Goal: Transaction & Acquisition: Book appointment/travel/reservation

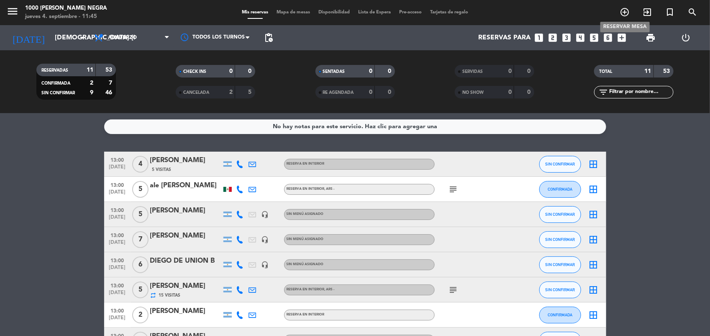
click at [626, 13] on icon "add_circle_outline" at bounding box center [625, 12] width 10 height 10
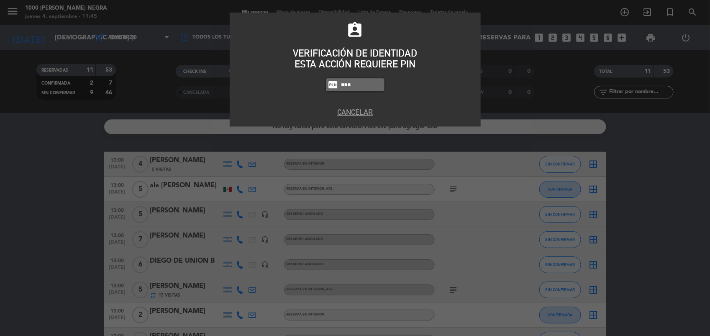
type input "5508"
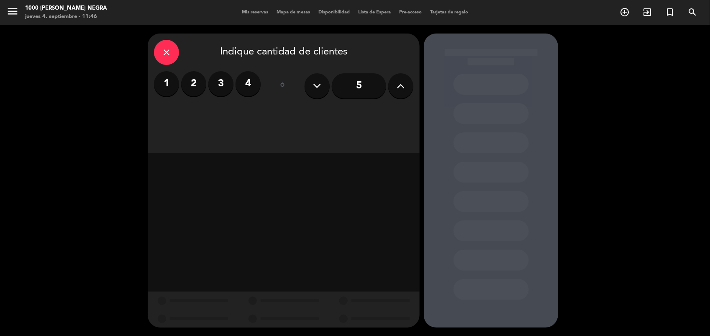
click at [403, 86] on icon at bounding box center [401, 86] width 8 height 13
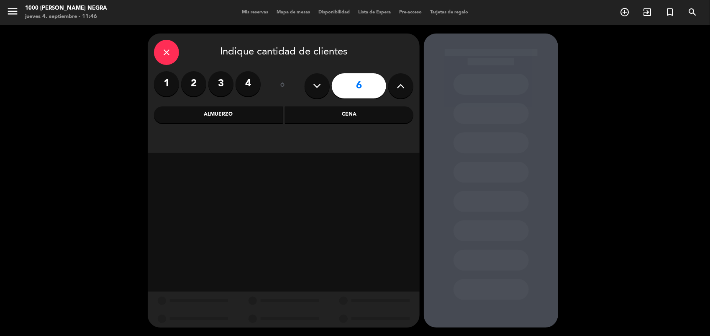
click at [403, 86] on icon at bounding box center [401, 86] width 8 height 13
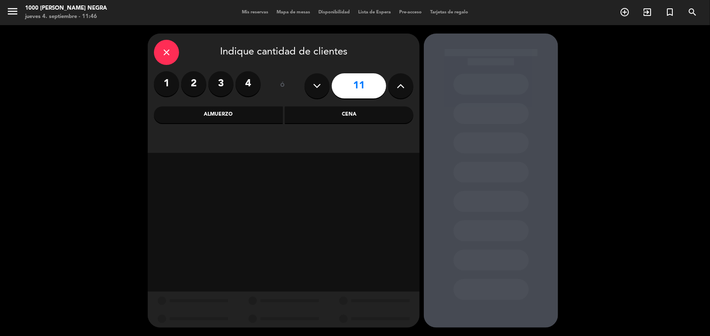
click at [403, 86] on icon at bounding box center [401, 86] width 8 height 13
type input "12"
click at [295, 122] on div "Cena" at bounding box center [349, 114] width 129 height 17
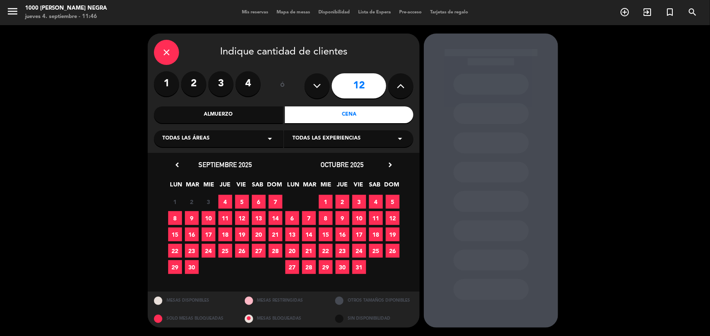
click at [174, 230] on span "15" at bounding box center [175, 234] width 14 height 14
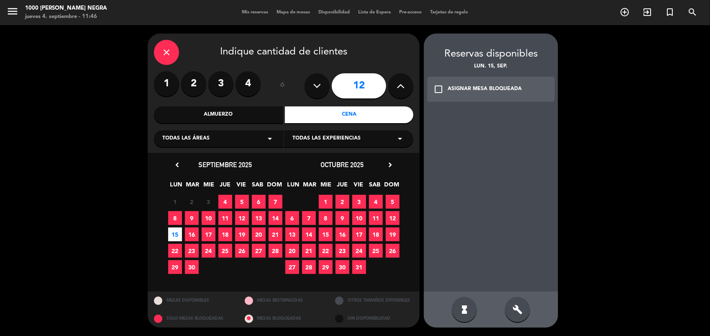
click at [439, 87] on icon "check_box_outline_blank" at bounding box center [439, 89] width 10 height 10
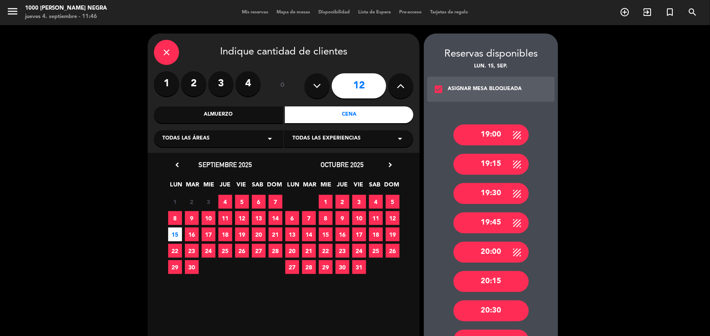
scroll to position [184, 0]
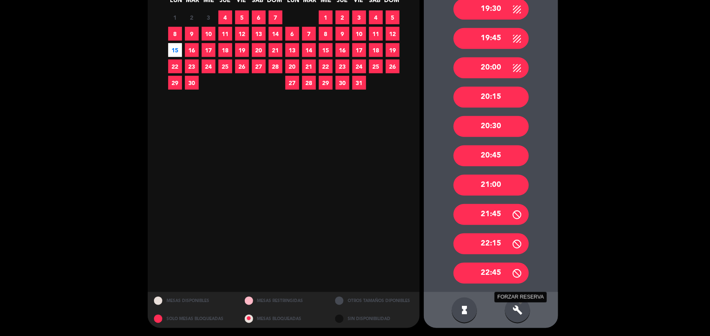
click at [522, 305] on icon "build" at bounding box center [518, 310] width 10 height 10
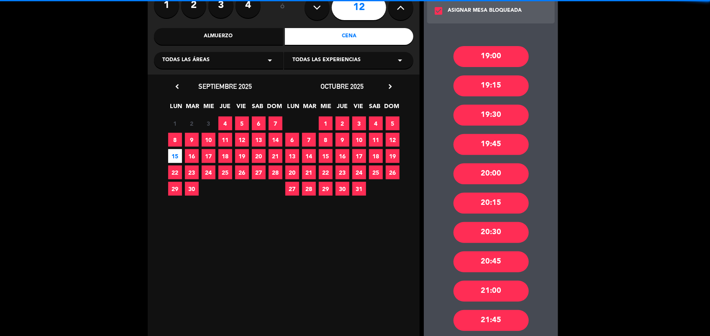
scroll to position [76, 0]
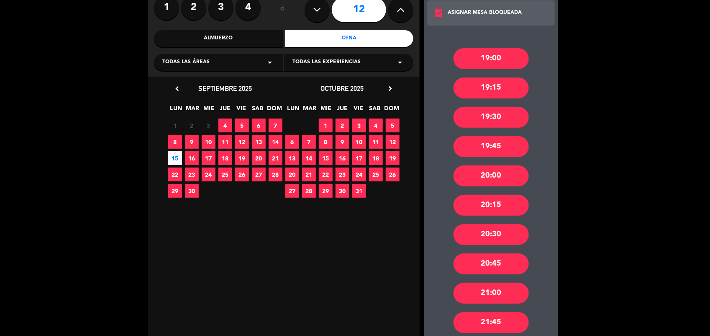
click at [435, 10] on icon "check_box" at bounding box center [439, 13] width 10 height 10
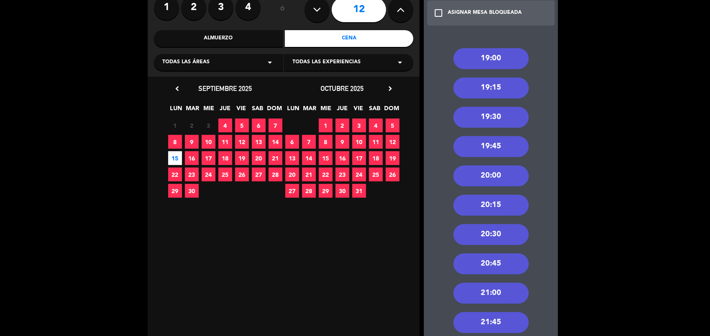
click at [521, 234] on div "20:30" at bounding box center [491, 234] width 75 height 21
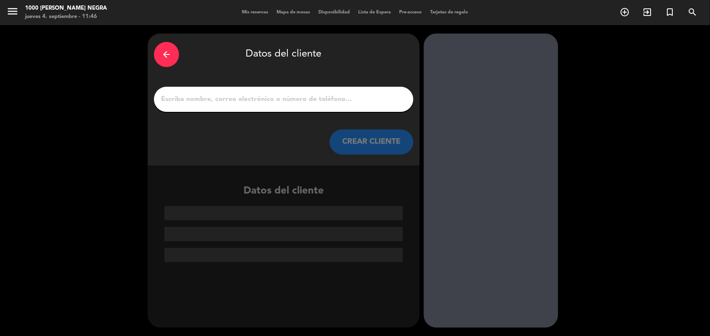
scroll to position [0, 0]
click at [398, 101] on input "1" at bounding box center [283, 99] width 247 height 12
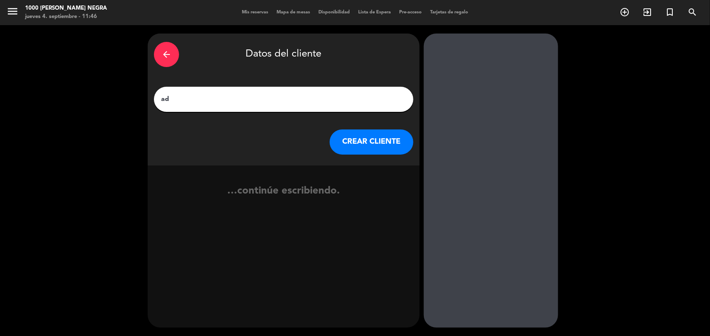
type input "a"
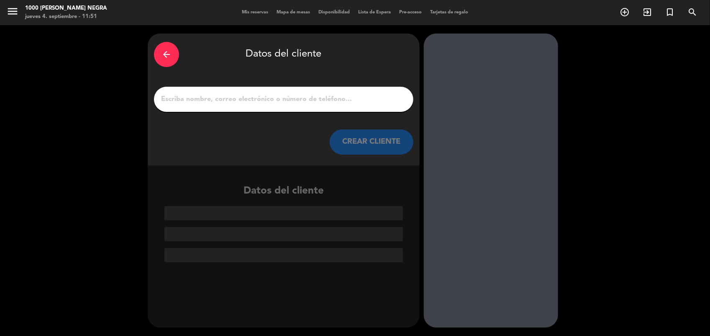
click at [398, 101] on input "1" at bounding box center [283, 99] width 247 height 12
click at [197, 96] on input "1" at bounding box center [283, 99] width 247 height 12
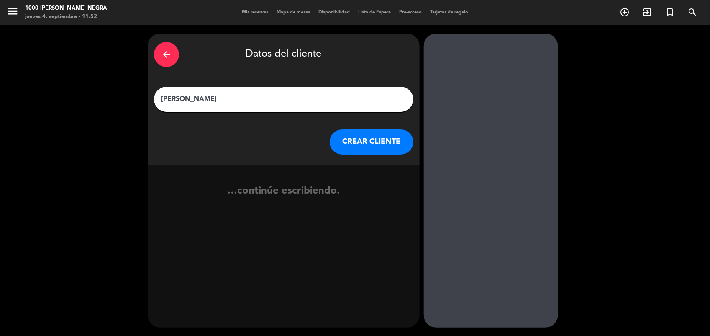
type input "[PERSON_NAME]"
click at [367, 143] on button "CREAR CLIENTE" at bounding box center [372, 141] width 84 height 25
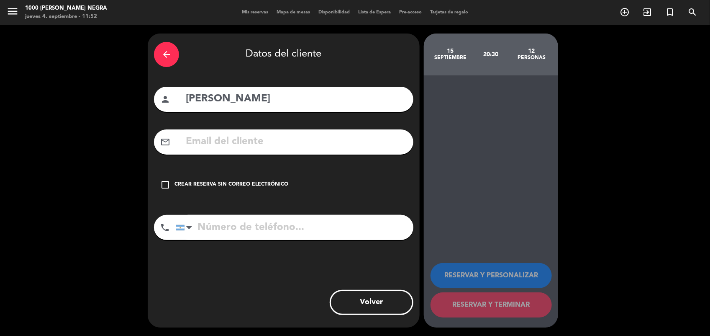
click at [167, 187] on icon "check_box_outline_blank" at bounding box center [165, 185] width 10 height 10
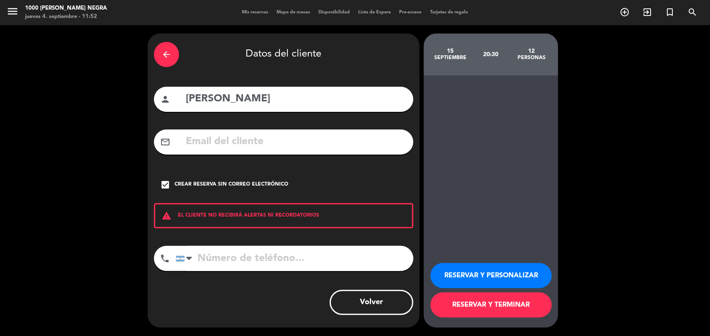
click at [172, 45] on div "arrow_back" at bounding box center [166, 54] width 25 height 25
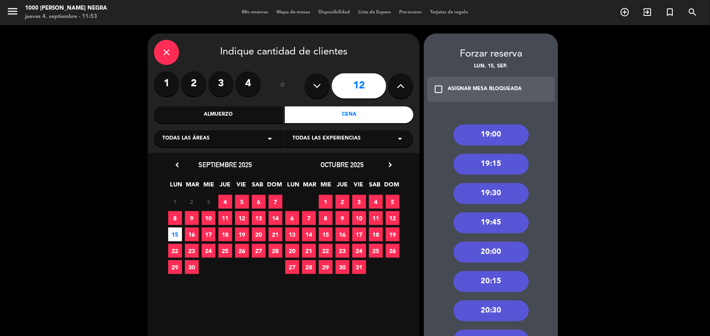
click at [168, 53] on icon "close" at bounding box center [167, 52] width 10 height 10
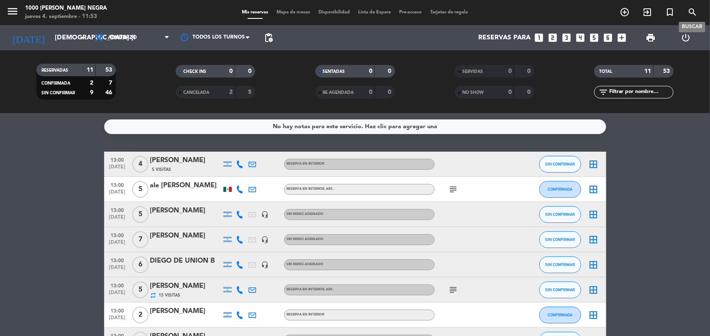
click at [693, 15] on icon "search" at bounding box center [693, 12] width 10 height 10
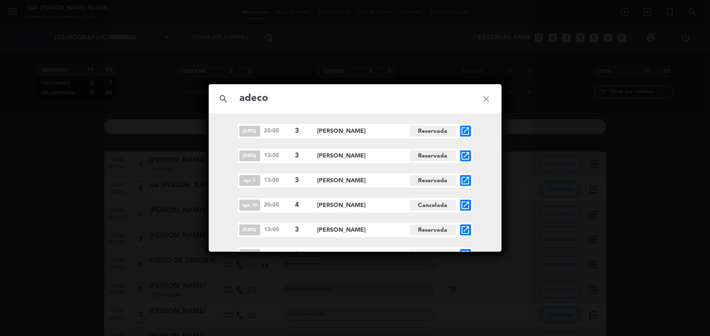
type input "adeco"
click at [484, 93] on icon "close" at bounding box center [487, 99] width 30 height 30
click at [487, 97] on icon "close" at bounding box center [487, 99] width 30 height 30
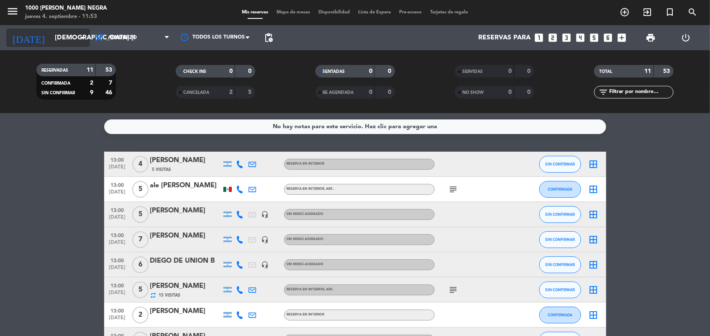
click at [82, 33] on icon "arrow_drop_down" at bounding box center [83, 38] width 10 height 10
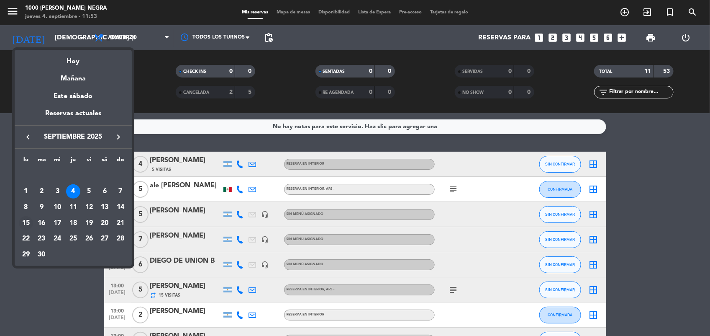
click at [26, 218] on div "15" at bounding box center [26, 223] width 14 height 14
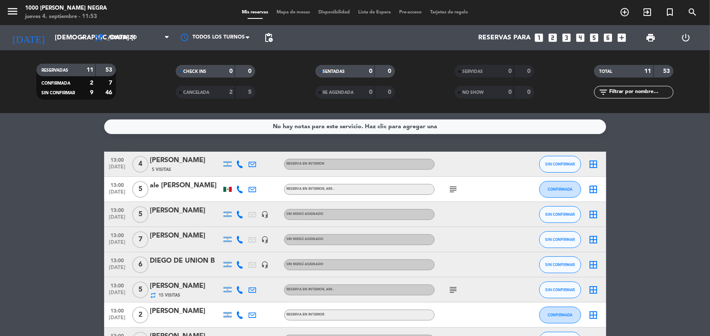
type input "lun. [DATE]"
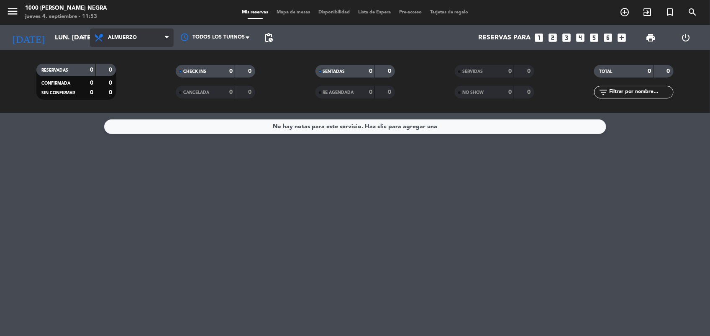
click at [169, 36] on span at bounding box center [169, 38] width 8 height 8
click at [139, 95] on div "menu 1000 [PERSON_NAME] Negra jueves 4. septiembre - 11:53 Mis reservas Mapa de…" at bounding box center [355, 56] width 710 height 113
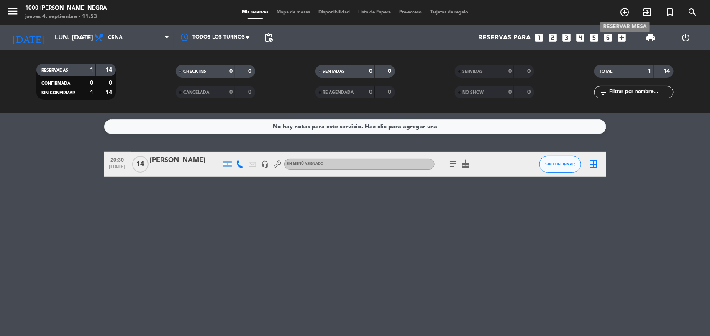
click at [620, 10] on icon "add_circle_outline" at bounding box center [625, 12] width 10 height 10
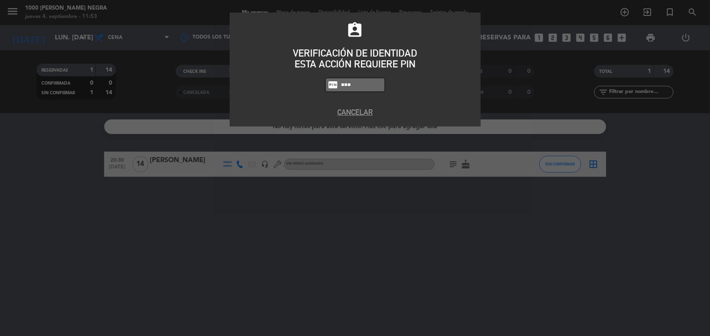
type input "5508"
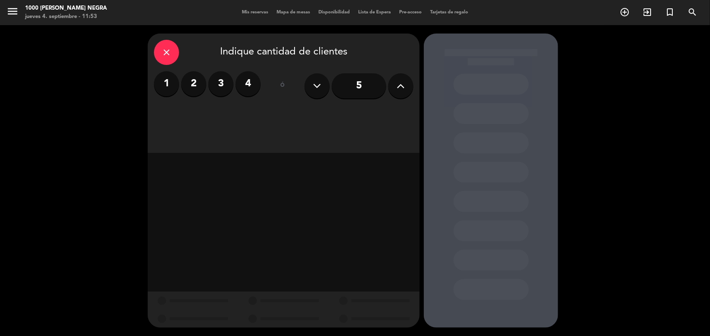
click at [407, 91] on button at bounding box center [400, 85] width 25 height 25
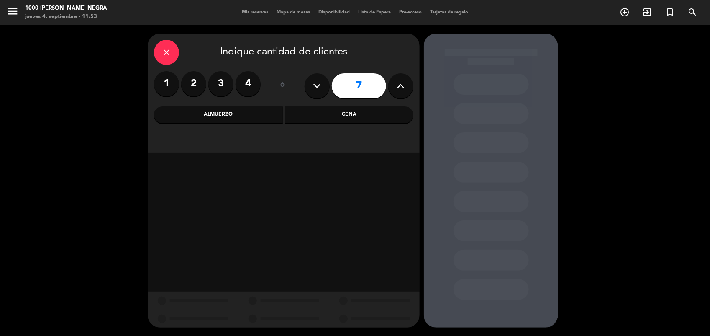
click at [407, 91] on button at bounding box center [400, 85] width 25 height 25
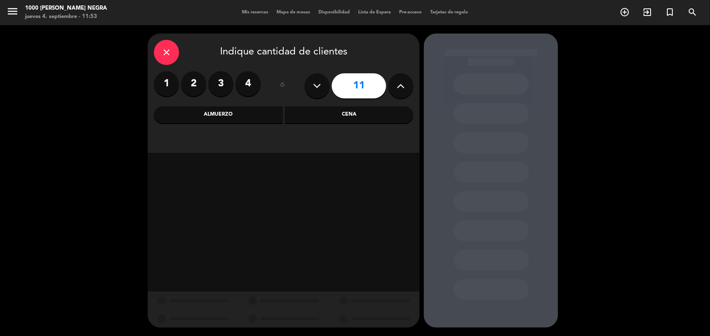
type input "12"
click at [349, 112] on div "Cena" at bounding box center [349, 114] width 129 height 17
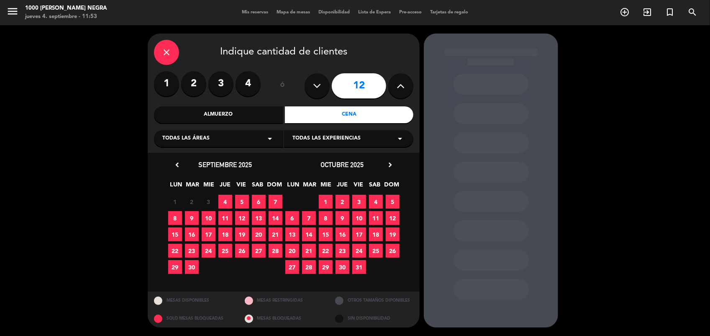
click at [176, 229] on span "15" at bounding box center [175, 234] width 14 height 14
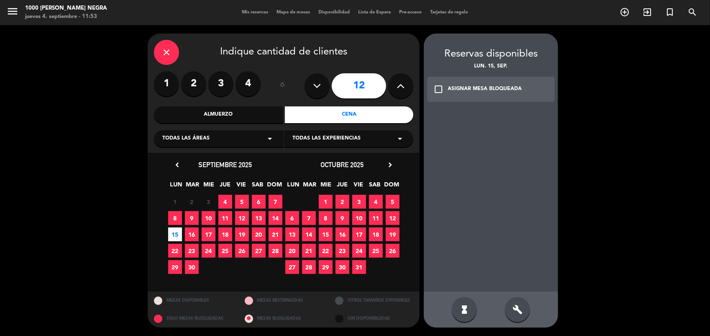
click at [439, 89] on icon "check_box_outline_blank" at bounding box center [439, 89] width 10 height 10
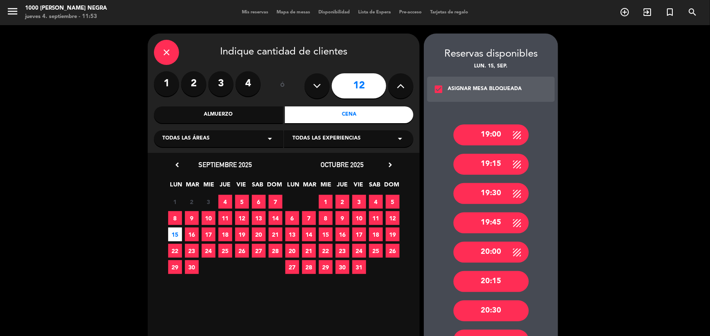
scroll to position [184, 0]
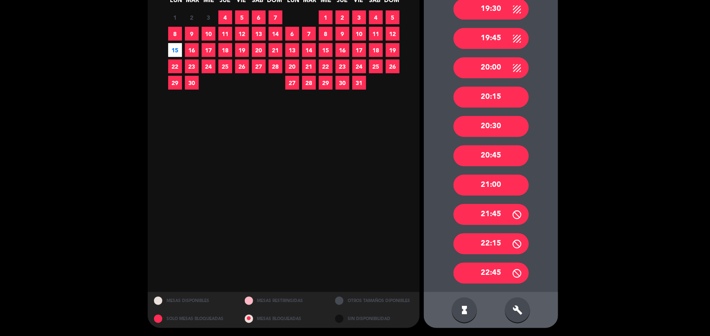
click at [517, 304] on div "build" at bounding box center [517, 309] width 25 height 25
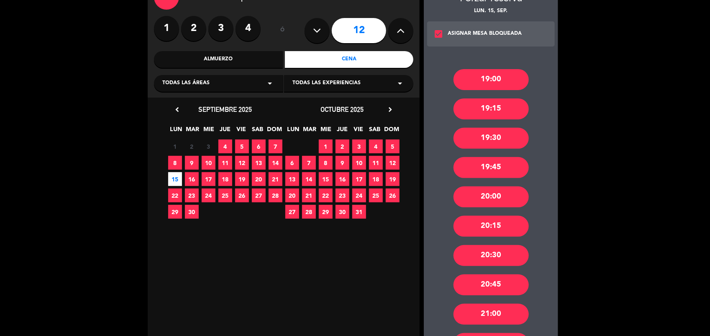
scroll to position [51, 0]
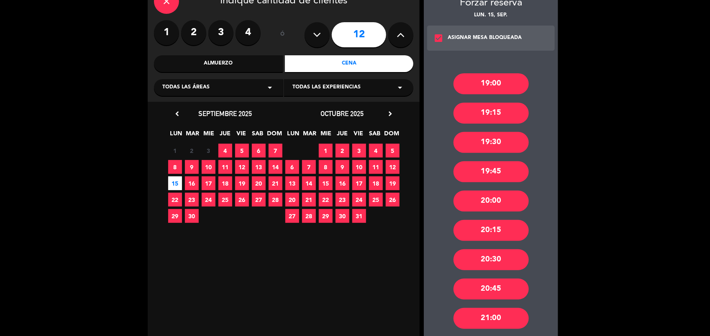
click at [435, 36] on icon "check_box" at bounding box center [439, 38] width 10 height 10
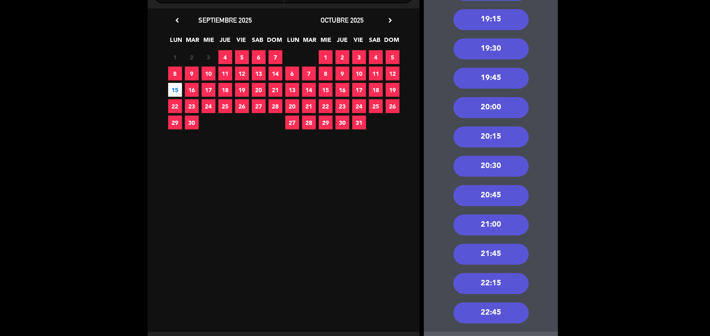
scroll to position [145, 0]
click at [509, 160] on div "20:30" at bounding box center [491, 165] width 75 height 21
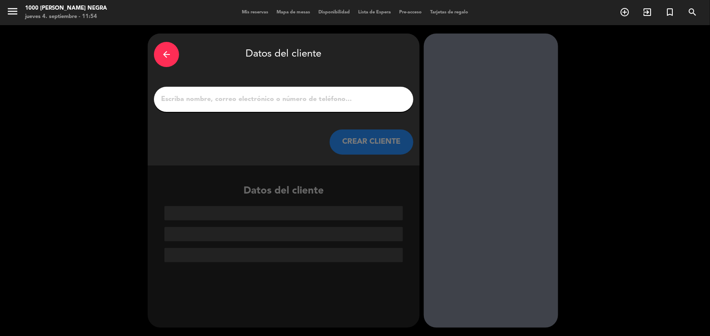
click at [261, 97] on input "1" at bounding box center [283, 99] width 247 height 12
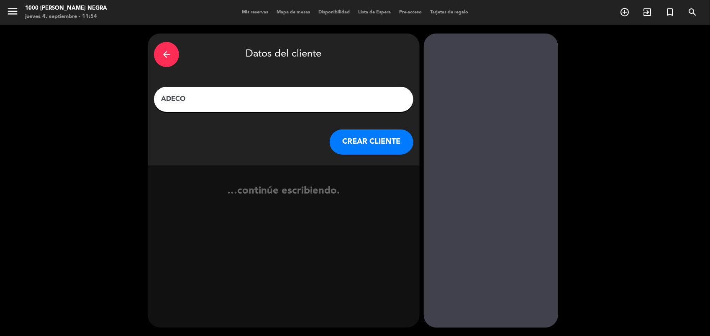
type input "ADECO"
click at [370, 147] on button "CREAR CLIENTE" at bounding box center [372, 141] width 84 height 25
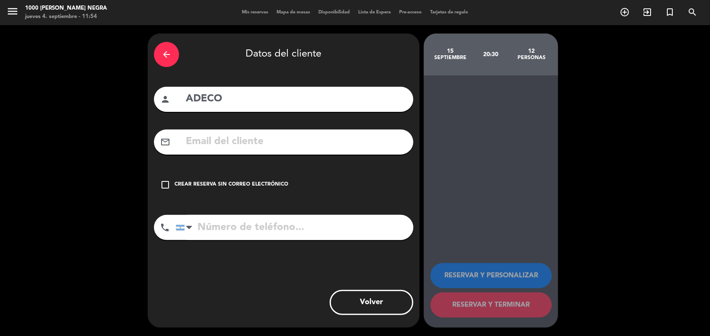
click at [162, 182] on icon "check_box_outline_blank" at bounding box center [165, 185] width 10 height 10
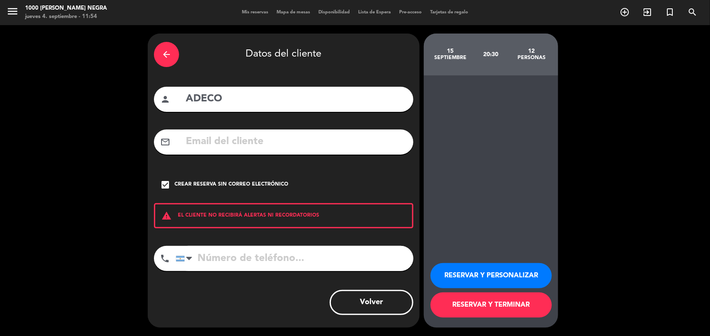
click at [210, 262] on input "tel" at bounding box center [295, 258] width 238 height 25
type input "1169274825"
click at [502, 283] on button "RESERVAR Y PERSONALIZAR" at bounding box center [491, 275] width 121 height 25
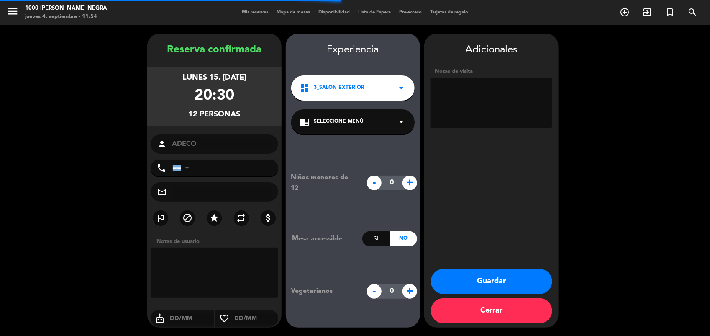
type input "[PHONE_NUMBER]"
click at [457, 93] on textarea at bounding box center [492, 102] width 122 height 50
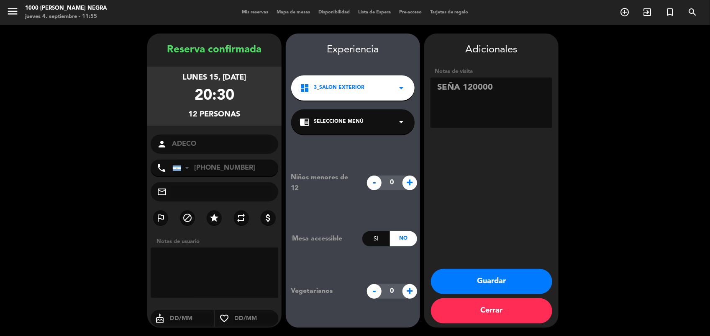
click at [477, 85] on textarea at bounding box center [492, 102] width 122 height 50
click at [461, 84] on textarea at bounding box center [492, 102] width 122 height 50
drag, startPoint x: 459, startPoint y: 86, endPoint x: 573, endPoint y: 72, distance: 115.6
click at [573, 72] on booking-confirmed "Reserva confirmada lunes 15, [DATE] 20:30 12 personas person ADECO phone [GEOGR…" at bounding box center [355, 180] width 694 height 294
click at [457, 90] on textarea at bounding box center [492, 102] width 122 height 50
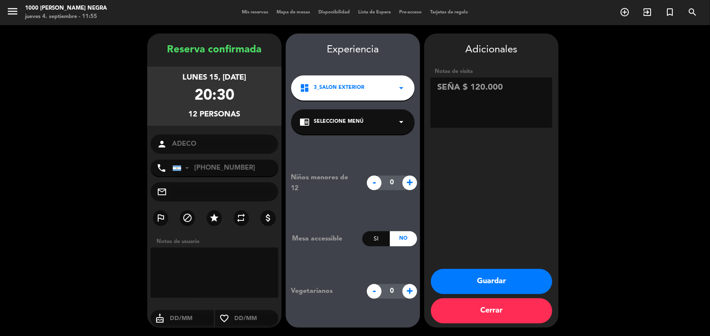
click at [470, 86] on textarea at bounding box center [492, 102] width 122 height 50
click at [519, 95] on textarea at bounding box center [492, 102] width 122 height 50
type textarea "SEÑA $120.000"
click at [510, 279] on button "Guardar" at bounding box center [491, 281] width 121 height 25
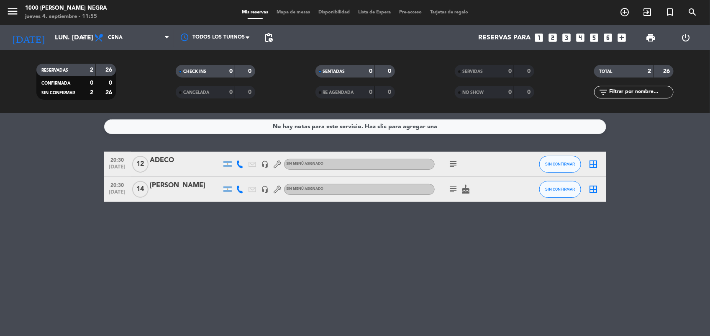
click at [167, 155] on div "ADECO" at bounding box center [185, 160] width 71 height 11
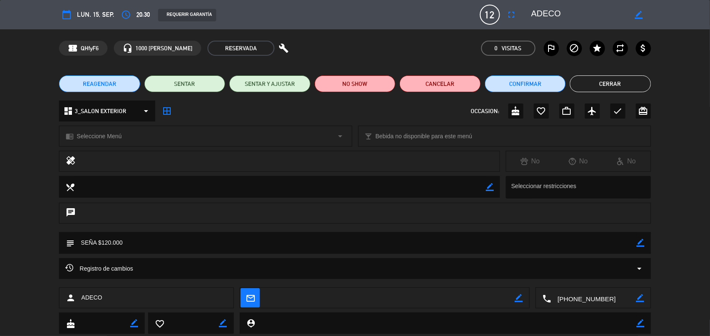
click at [645, 244] on div "subject border_color" at bounding box center [355, 243] width 592 height 22
click at [637, 243] on icon "border_color" at bounding box center [641, 243] width 8 height 8
click at [178, 241] on textarea at bounding box center [356, 242] width 562 height 21
type textarea "SEÑA $120.000 MENU REDUCIDO CON ALCOHOL. AGREGA PROPINA"
click at [641, 243] on icon at bounding box center [641, 243] width 8 height 8
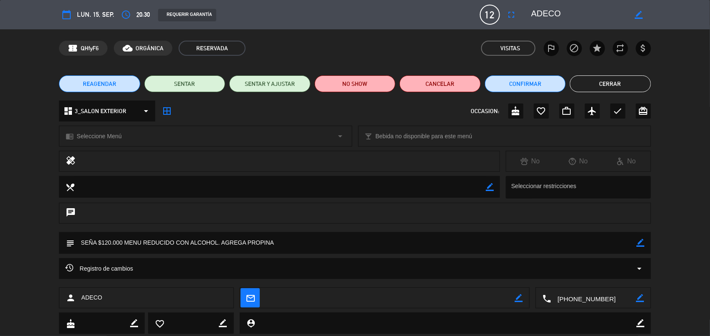
click at [586, 82] on button "Cerrar" at bounding box center [610, 83] width 81 height 17
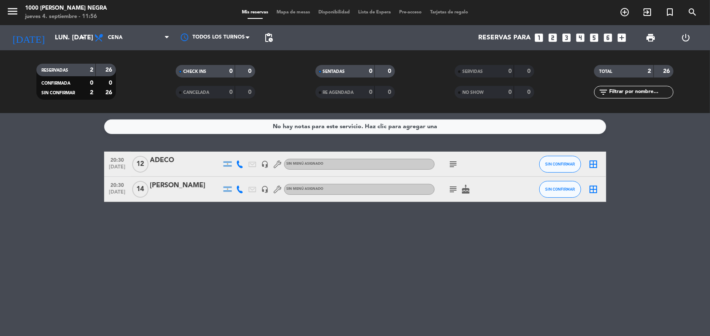
click at [160, 161] on div "ADECO" at bounding box center [185, 160] width 71 height 11
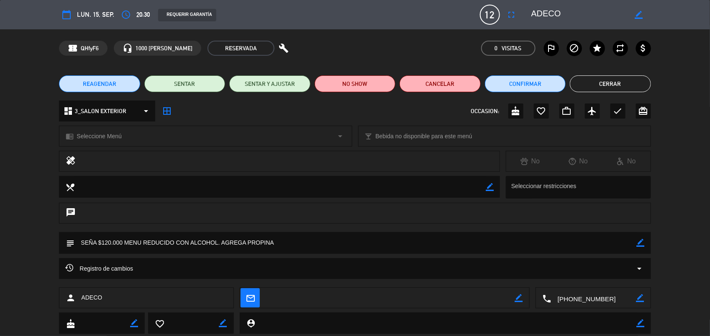
click at [607, 84] on button "Cerrar" at bounding box center [610, 83] width 81 height 17
